Goal: Navigation & Orientation: Find specific page/section

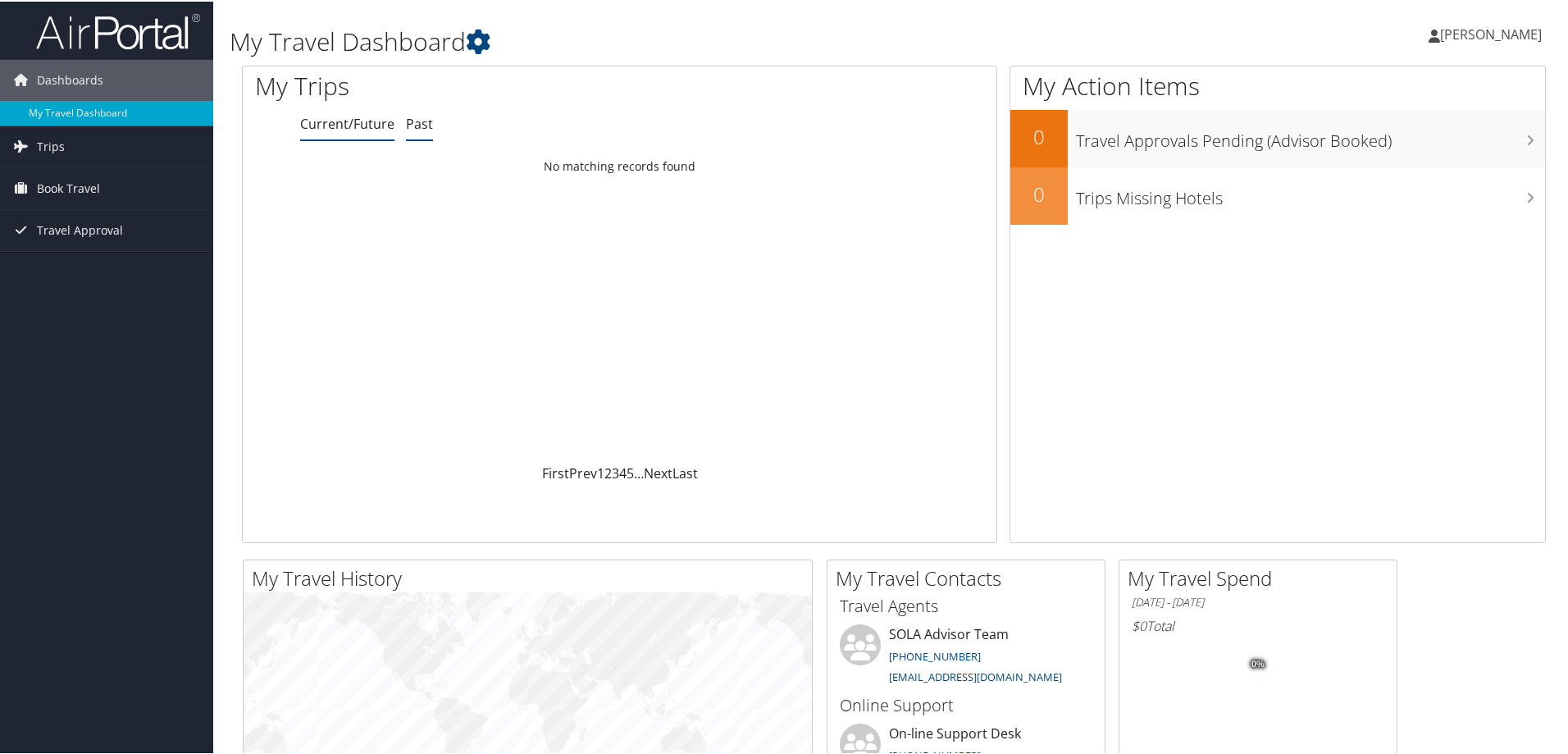
click at [418, 124] on link "Past" at bounding box center [419, 122] width 27 height 18
click at [334, 129] on link "Current/Future" at bounding box center [346, 122] width 94 height 18
click at [62, 149] on span "Trips" at bounding box center [50, 145] width 28 height 41
click at [92, 180] on link "Current/Future Trips" at bounding box center [107, 178] width 213 height 24
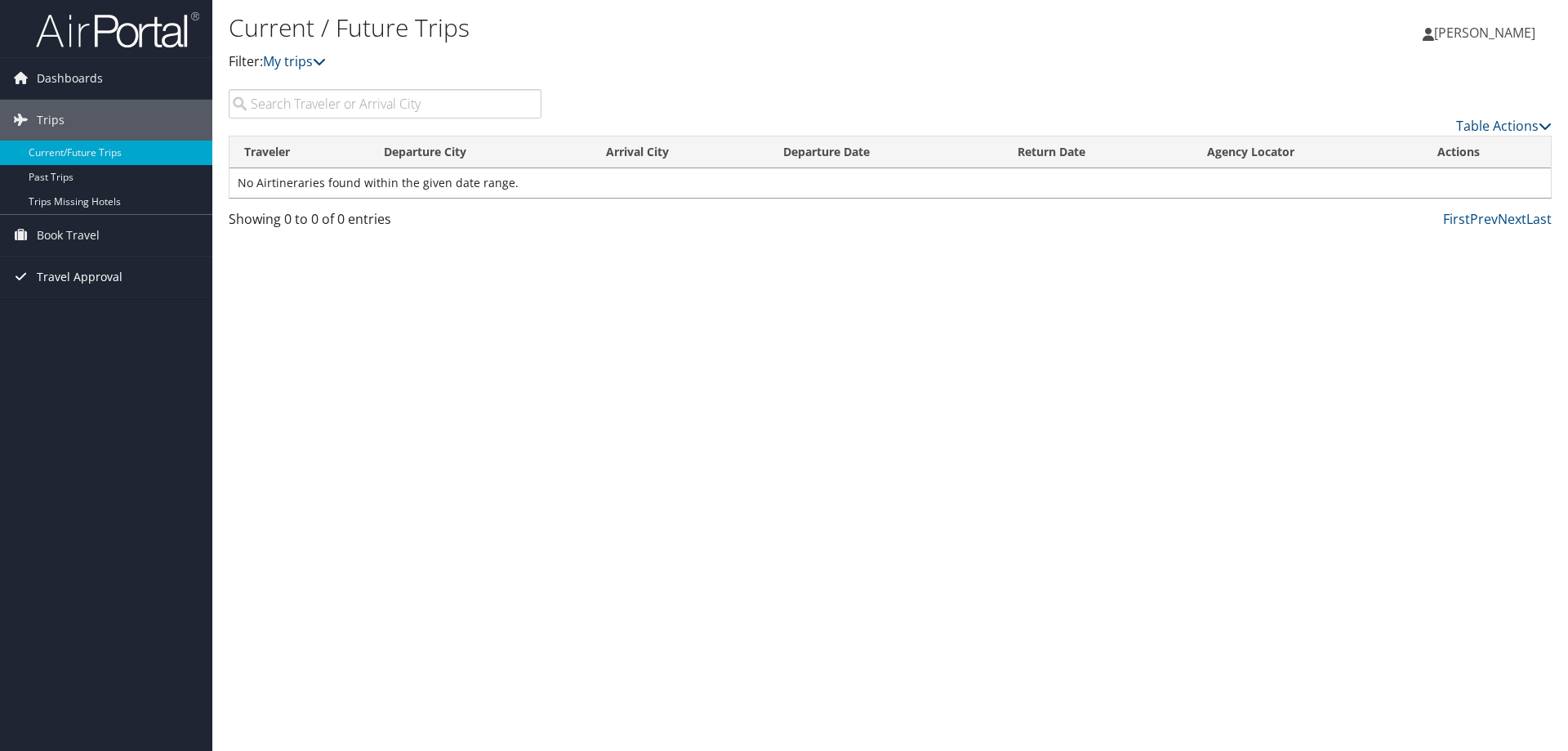
click at [75, 274] on span "Travel Approval" at bounding box center [79, 276] width 86 height 41
click at [75, 336] on link "Approved Trips" at bounding box center [106, 333] width 213 height 24
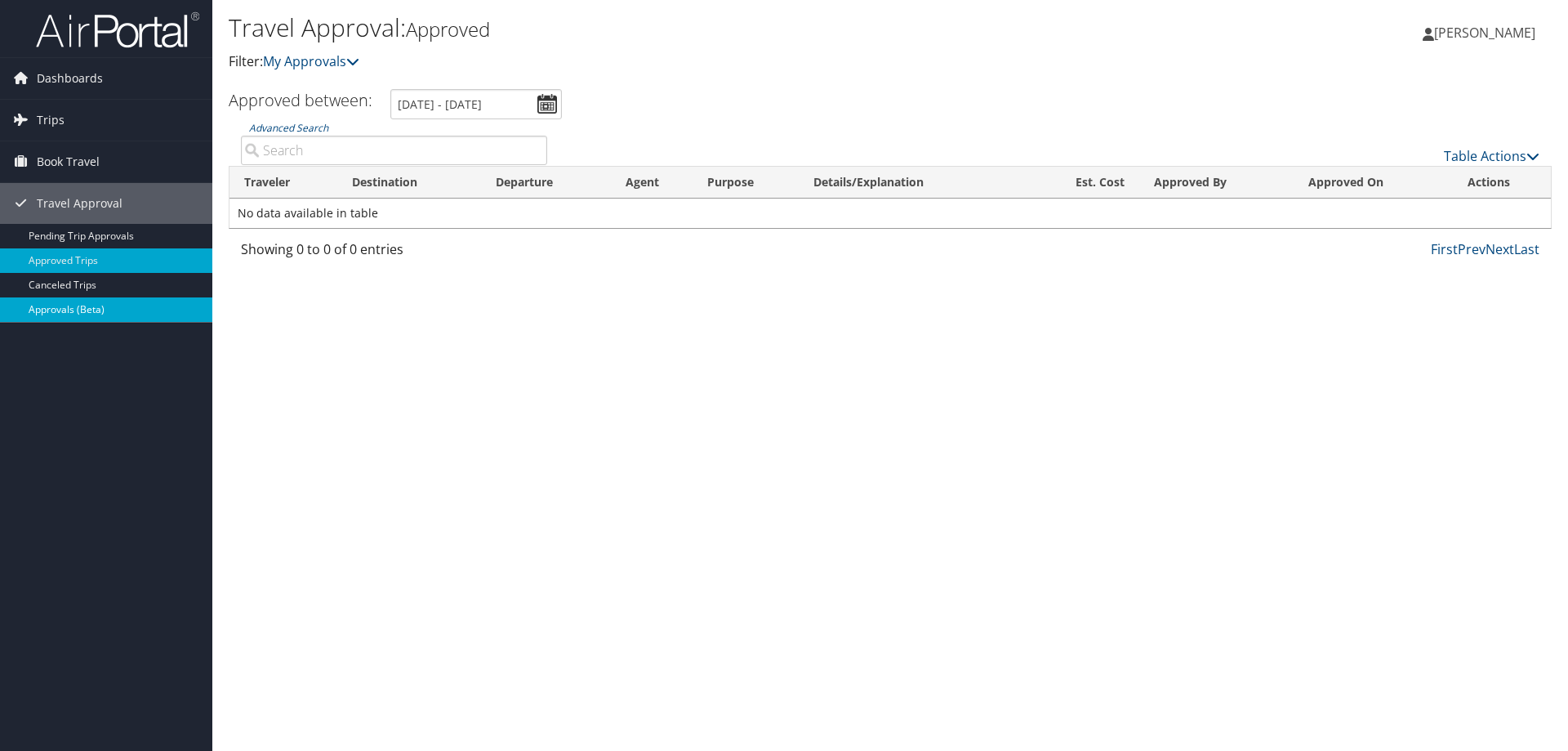
click at [56, 308] on link "Approvals (Beta)" at bounding box center [106, 309] width 213 height 24
